Goal: Task Accomplishment & Management: Manage account settings

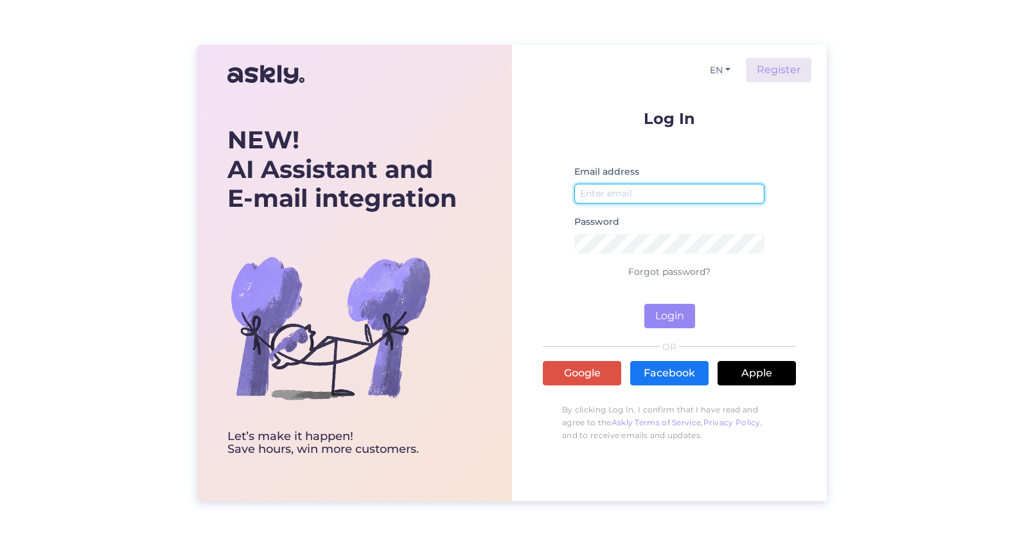
click at [625, 200] on input "email" at bounding box center [670, 194] width 190 height 20
type input "[EMAIL_ADDRESS][DOMAIN_NAME]"
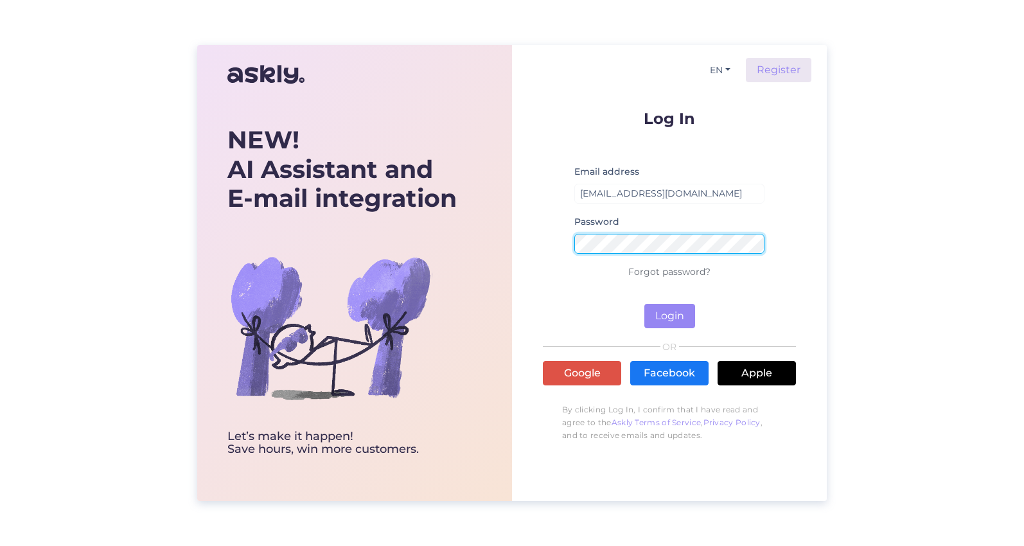
click at [645, 304] on button "Login" at bounding box center [670, 316] width 51 height 24
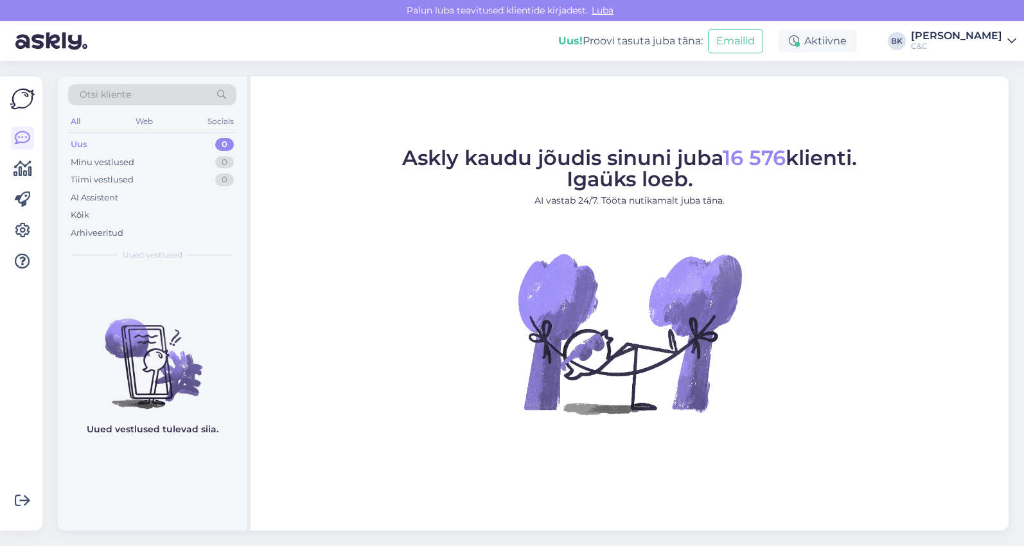
click at [600, 10] on span "Luba" at bounding box center [603, 10] width 30 height 12
